Goal: Information Seeking & Learning: Find contact information

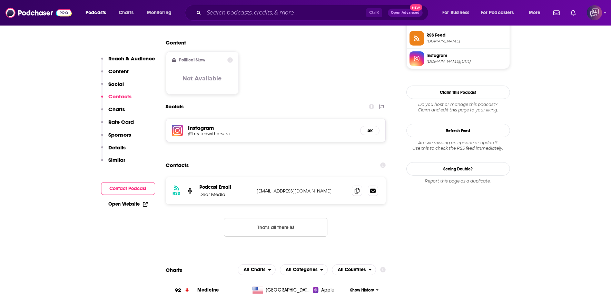
scroll to position [536, 0]
drag, startPoint x: 255, startPoint y: 7, endPoint x: 248, endPoint y: 14, distance: 10.0
click at [248, 14] on input "Search podcasts, credits, & more..." at bounding box center [285, 12] width 162 height 11
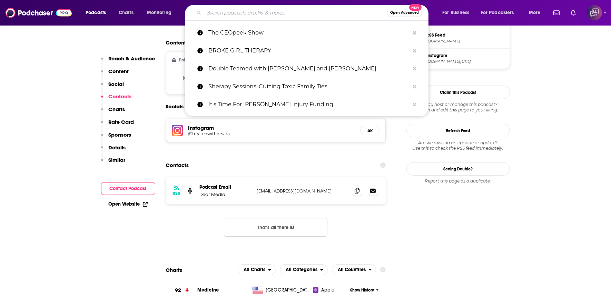
paste input "Foreplay Radio – Couples and [MEDICAL_DATA]"
type input "Foreplay Radio – Couples and [MEDICAL_DATA]"
drag, startPoint x: 248, startPoint y: 14, endPoint x: 263, endPoint y: 105, distance: 91.9
click at [263, 119] on div "Instagram @treatedwithdrsara 5k" at bounding box center [275, 130] width 219 height 23
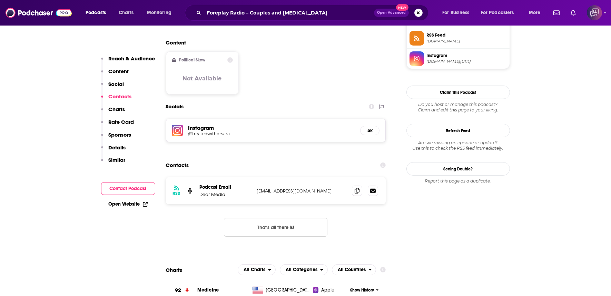
click at [392, 12] on span "Open Advanced" at bounding box center [391, 12] width 29 height 3
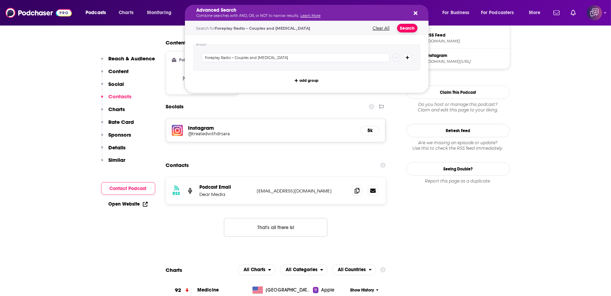
click at [399, 29] on button "Search" at bounding box center [407, 28] width 20 height 9
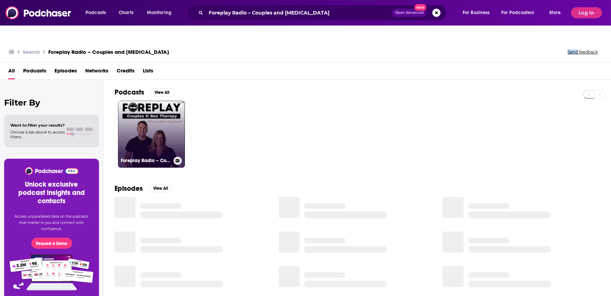
click at [161, 129] on link "Foreplay Radio – Couples and [MEDICAL_DATA]" at bounding box center [151, 134] width 67 height 67
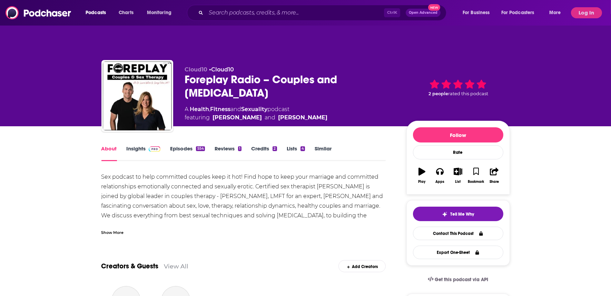
click at [136, 145] on link "Insights" at bounding box center [144, 153] width 34 height 16
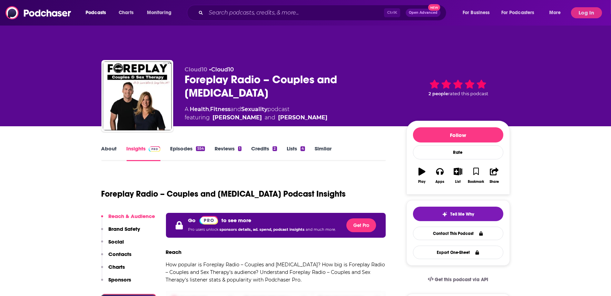
click at [573, 13] on button "Log In" at bounding box center [586, 12] width 31 height 11
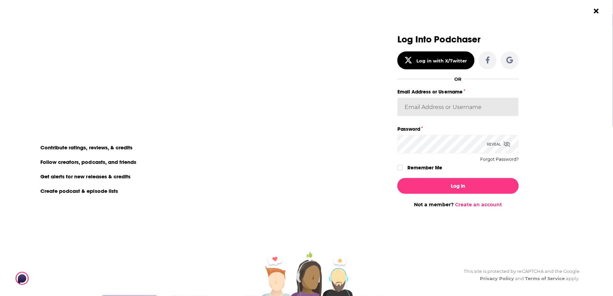
type input "corioliscompany"
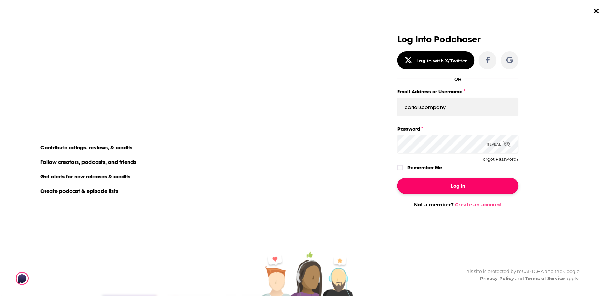
click at [442, 185] on button "Log In" at bounding box center [457, 186] width 121 height 16
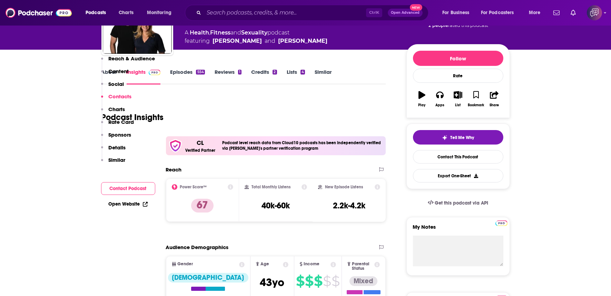
scroll to position [613, 0]
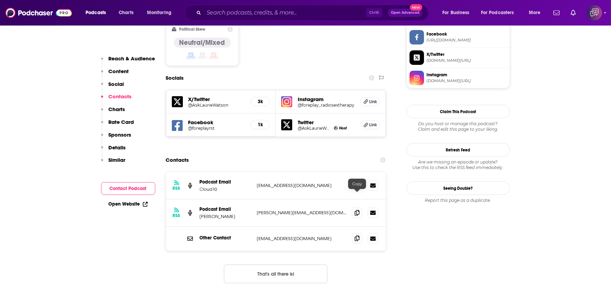
click at [359, 236] on icon at bounding box center [356, 239] width 5 height 6
click at [361, 207] on span at bounding box center [357, 212] width 10 height 10
click at [357, 210] on icon at bounding box center [356, 213] width 5 height 6
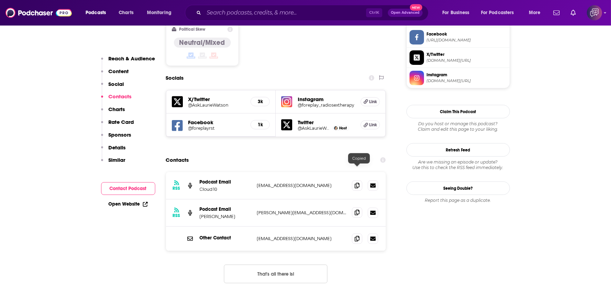
click at [357, 210] on icon at bounding box center [356, 213] width 5 height 6
